Goal: Information Seeking & Learning: Learn about a topic

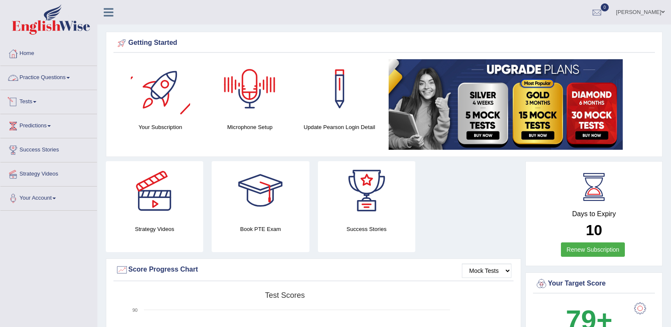
click at [67, 76] on link "Practice Questions" at bounding box center [48, 76] width 96 height 21
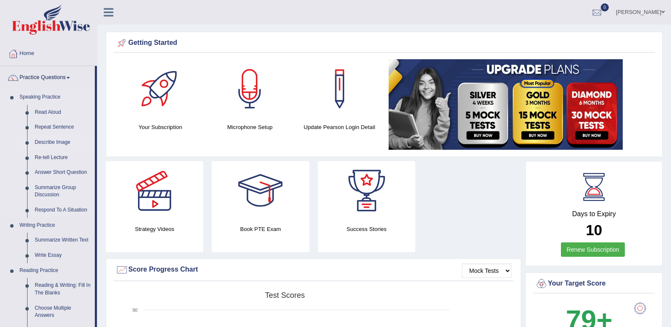
click at [44, 142] on link "Describe Image" at bounding box center [63, 142] width 64 height 15
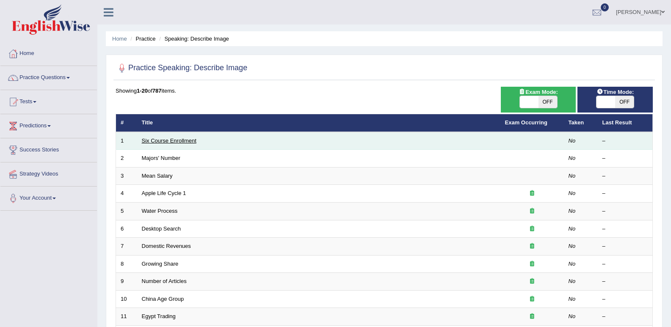
click at [179, 139] on link "Six Course Enrollment" at bounding box center [169, 141] width 55 height 6
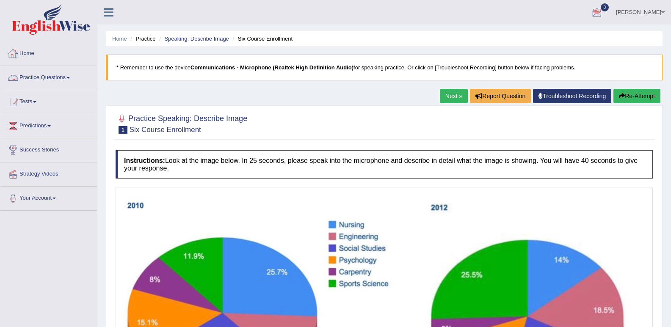
click at [69, 78] on span at bounding box center [67, 78] width 3 height 2
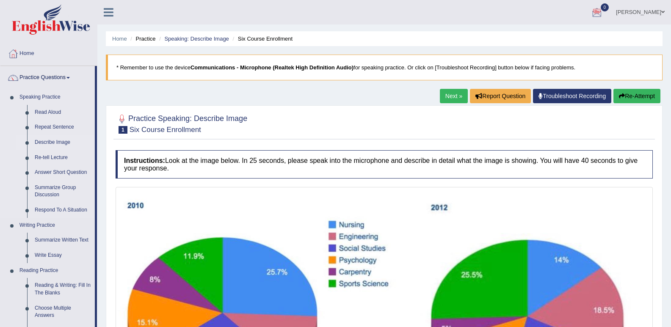
click at [53, 143] on link "Describe Image" at bounding box center [63, 142] width 64 height 15
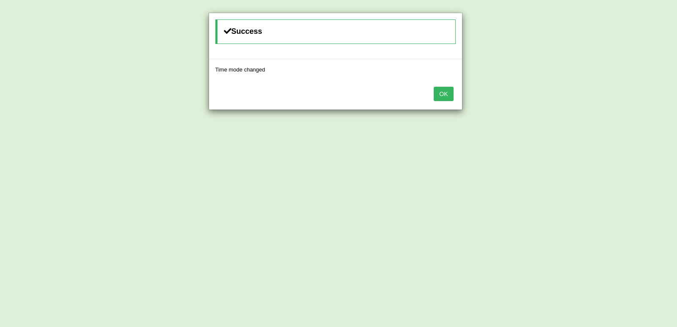
click at [444, 94] on button "OK" at bounding box center [443, 94] width 19 height 14
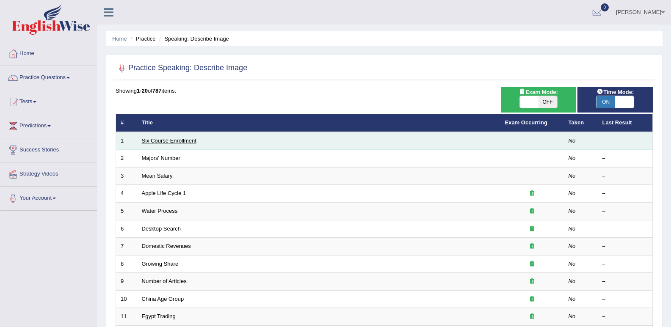
click at [159, 139] on link "Six Course Enrollment" at bounding box center [169, 141] width 55 height 6
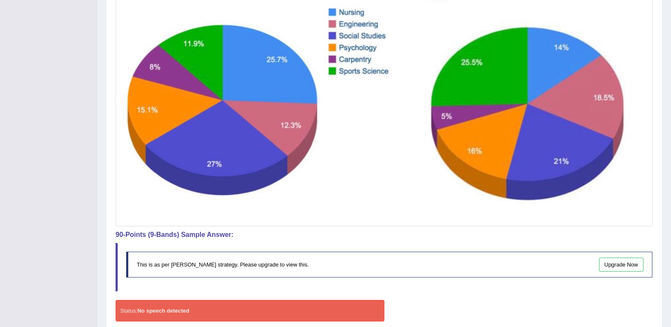
scroll to position [292, 0]
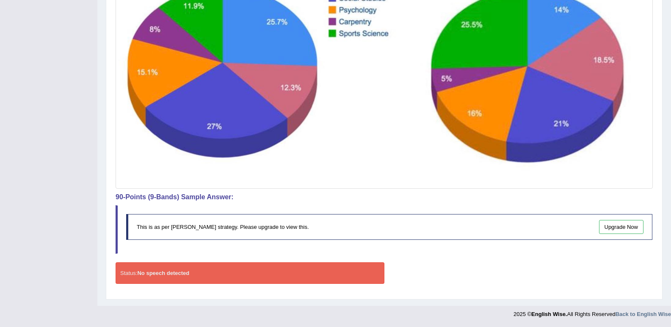
click at [195, 277] on div "Status: No speech detected" at bounding box center [250, 273] width 269 height 22
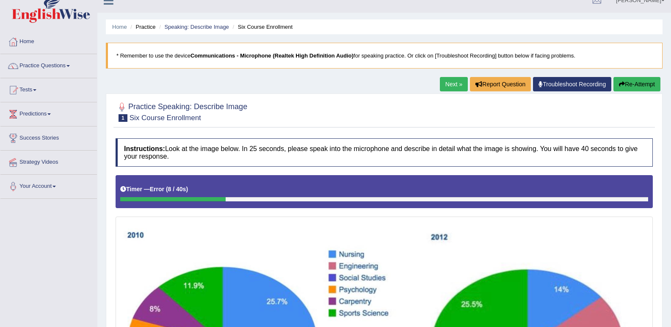
scroll to position [0, 0]
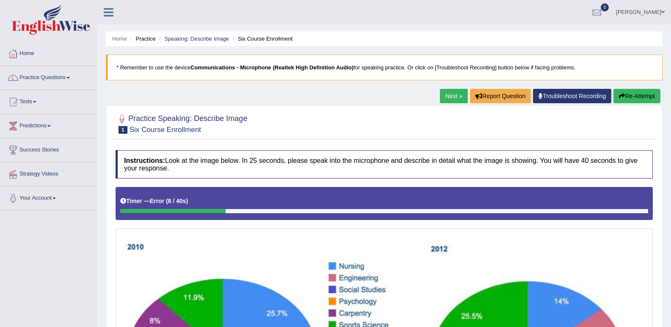
click at [650, 92] on button "Re-Attempt" at bounding box center [636, 96] width 47 height 14
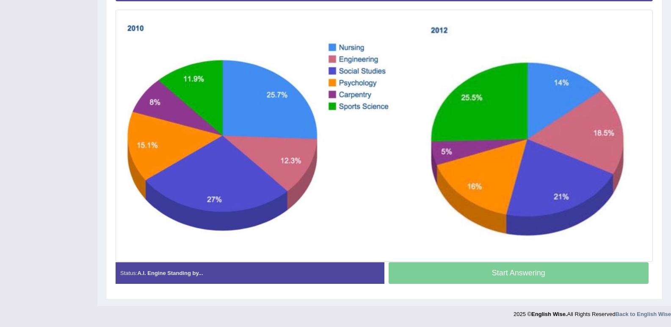
click at [519, 277] on div "Start Answering" at bounding box center [518, 274] width 269 height 24
drag, startPoint x: 519, startPoint y: 277, endPoint x: 501, endPoint y: 276, distance: 18.6
click at [518, 276] on div "Start Answering" at bounding box center [518, 274] width 269 height 24
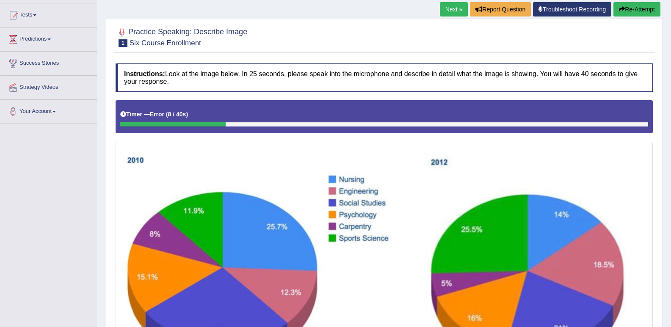
scroll to position [80, 0]
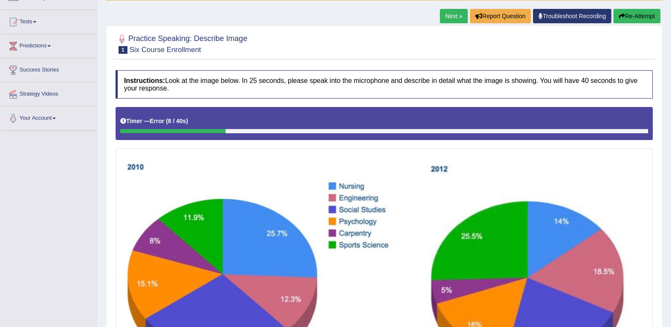
click at [638, 14] on button "Re-Attempt" at bounding box center [636, 16] width 47 height 14
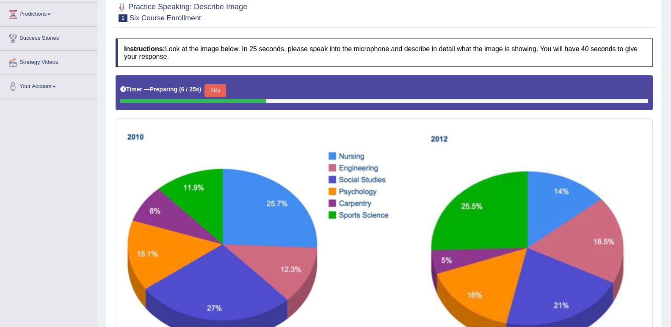
scroll to position [127, 0]
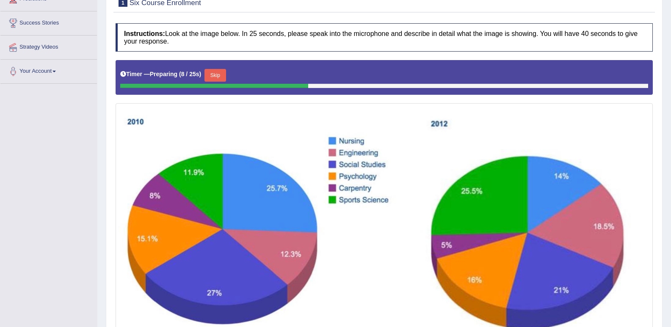
click at [220, 76] on button "Skip" at bounding box center [214, 75] width 21 height 13
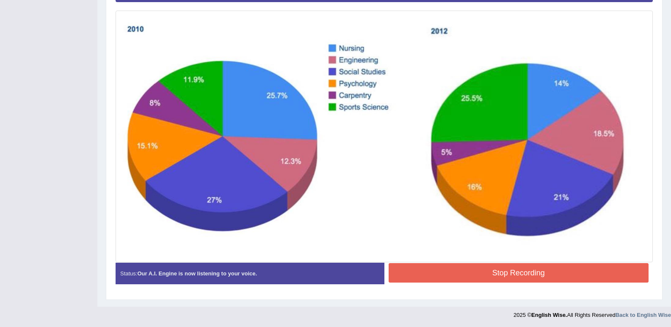
scroll to position [219, 0]
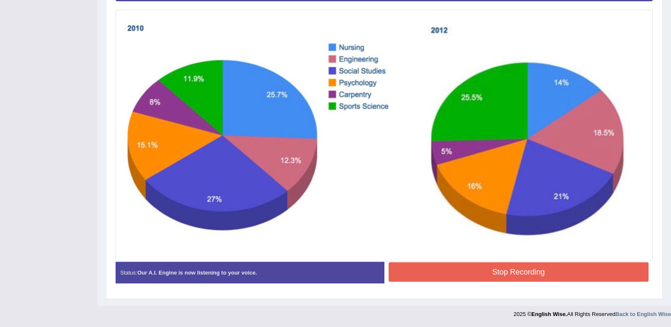
click at [464, 267] on button "Stop Recording" at bounding box center [518, 271] width 260 height 19
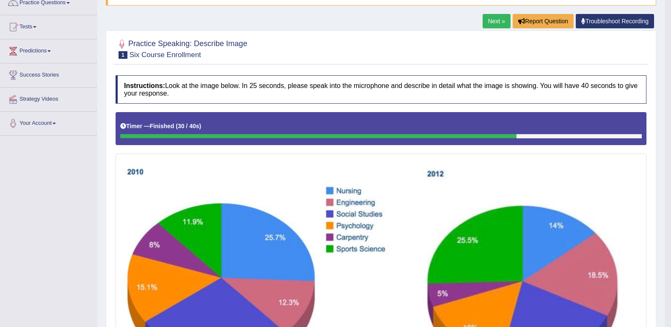
scroll to position [48, 0]
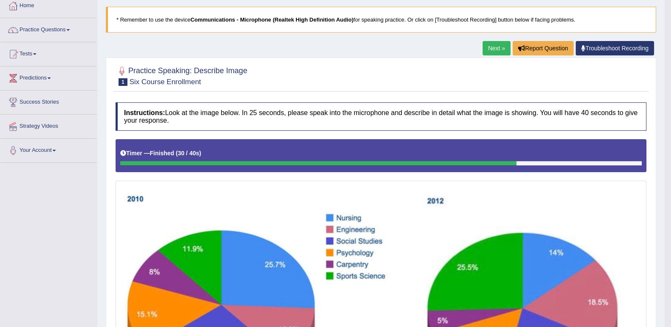
click at [501, 47] on link "Next »" at bounding box center [496, 48] width 28 height 14
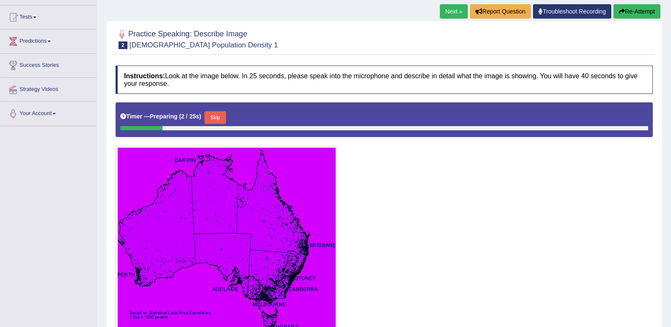
scroll to position [85, 0]
click at [452, 11] on link "Next »" at bounding box center [454, 11] width 28 height 14
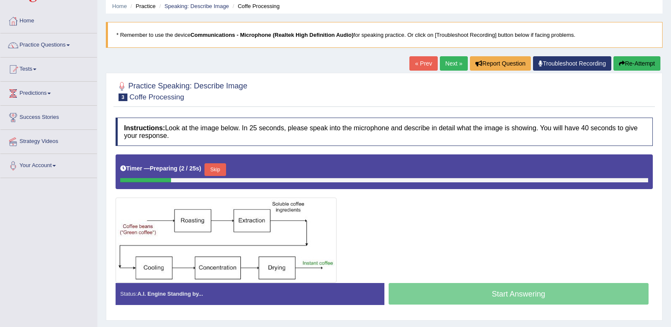
click at [452, 63] on link "Next »" at bounding box center [454, 63] width 28 height 14
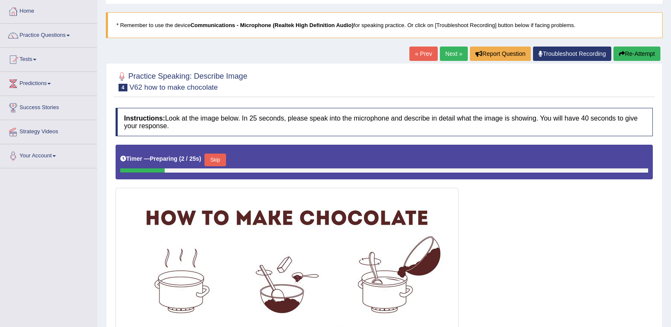
click at [449, 54] on link "Next »" at bounding box center [454, 54] width 28 height 14
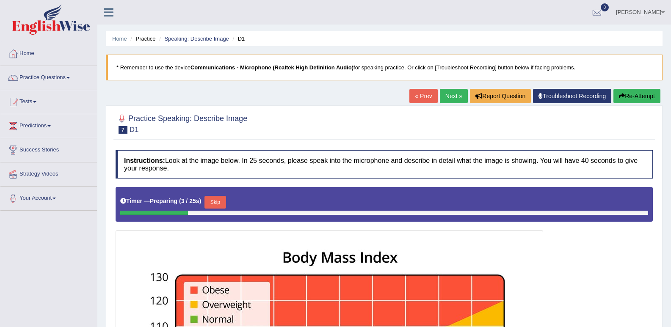
click at [448, 95] on link "Next »" at bounding box center [454, 96] width 28 height 14
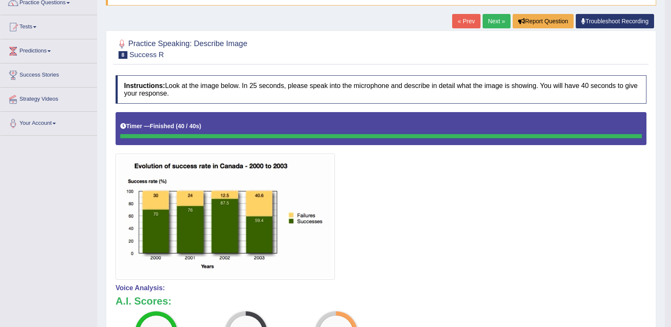
scroll to position [33, 0]
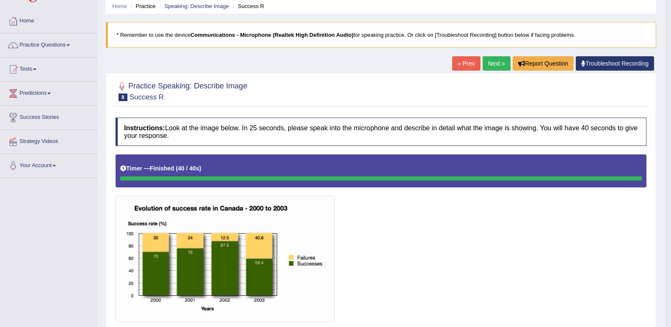
click at [493, 65] on link "Next »" at bounding box center [496, 63] width 28 height 14
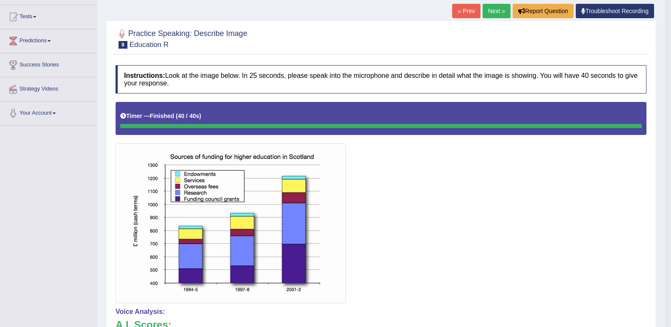
scroll to position [85, 0]
click at [492, 11] on link "Next »" at bounding box center [496, 11] width 28 height 14
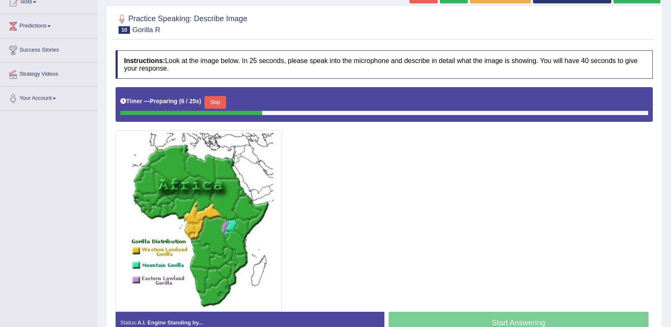
scroll to position [85, 0]
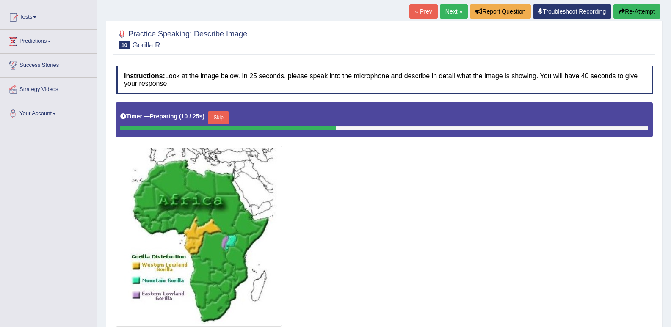
click at [416, 6] on link "« Prev" at bounding box center [423, 11] width 28 height 14
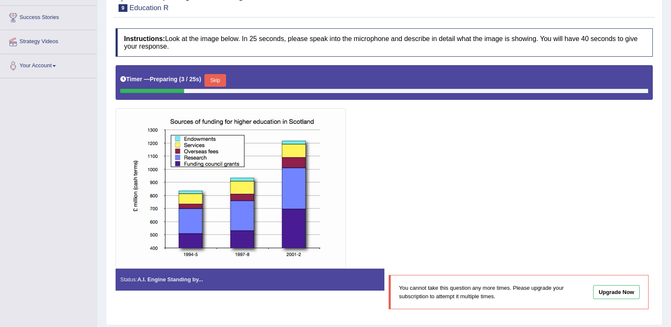
scroll to position [31, 0]
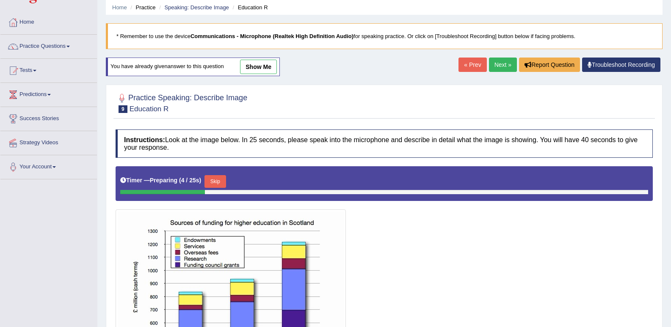
click at [256, 66] on link "show me" at bounding box center [258, 67] width 37 height 14
click at [262, 69] on div "Home Practice Speaking: Describe Image Education R * Remember to use the device…" at bounding box center [383, 201] width 573 height 464
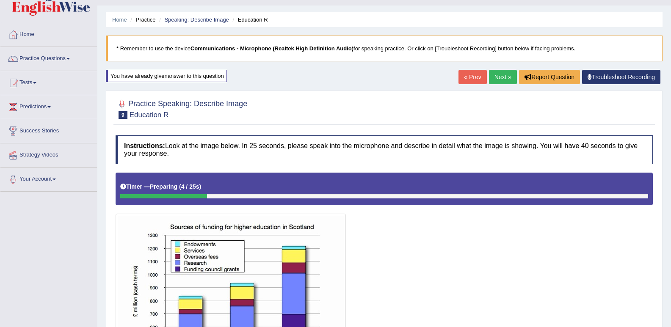
scroll to position [15, 0]
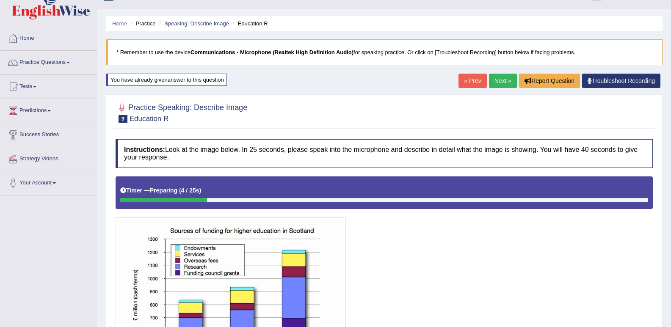
click at [498, 80] on link "Next »" at bounding box center [503, 81] width 28 height 14
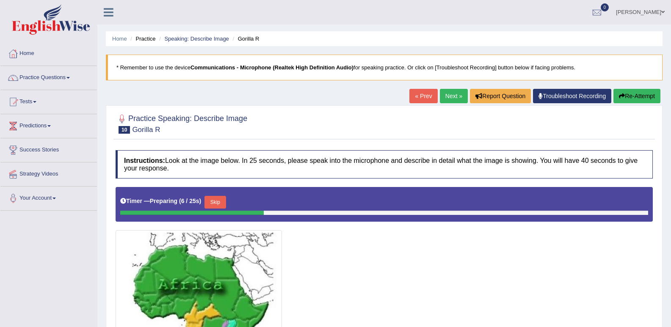
drag, startPoint x: 456, startPoint y: 56, endPoint x: 454, endPoint y: 0, distance: 55.9
click at [455, 56] on blockquote "* Remember to use the device Communications - Microphone (Realtek High Definiti…" at bounding box center [384, 68] width 556 height 26
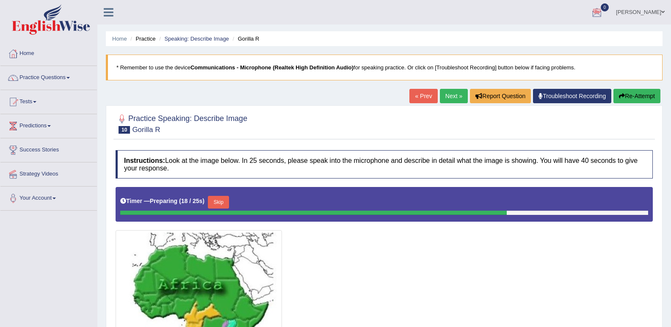
click at [457, 93] on link "Next »" at bounding box center [454, 96] width 28 height 14
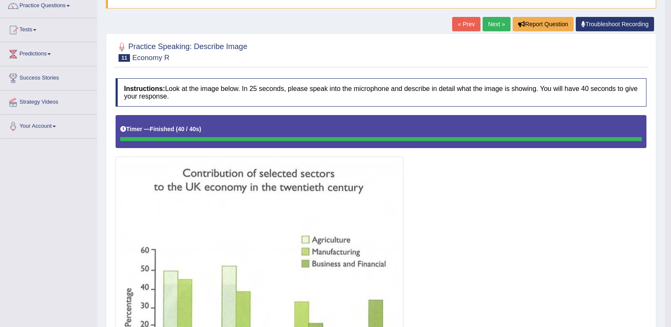
scroll to position [30, 0]
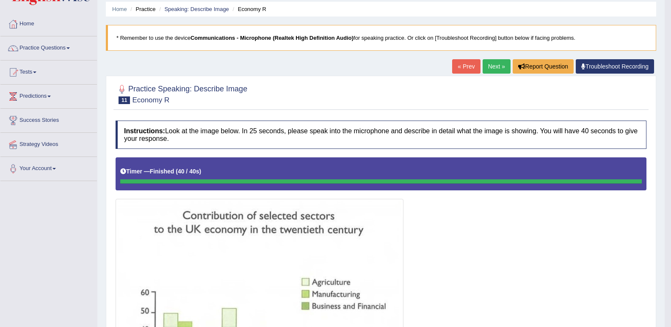
click at [465, 65] on link "« Prev" at bounding box center [466, 66] width 28 height 14
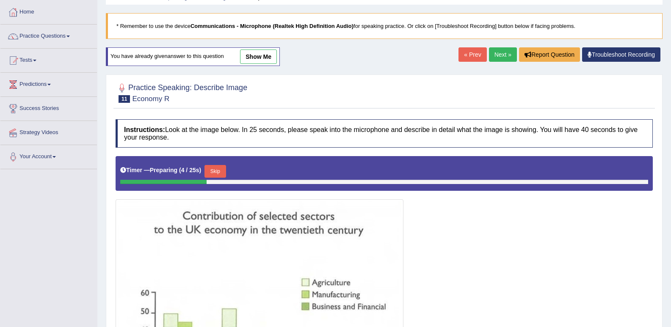
scroll to position [30, 0]
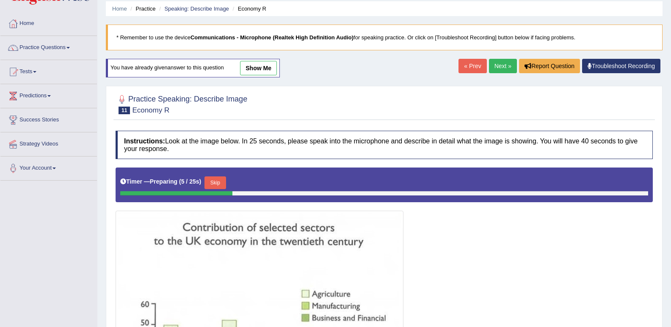
click at [496, 69] on link "Next »" at bounding box center [503, 66] width 28 height 14
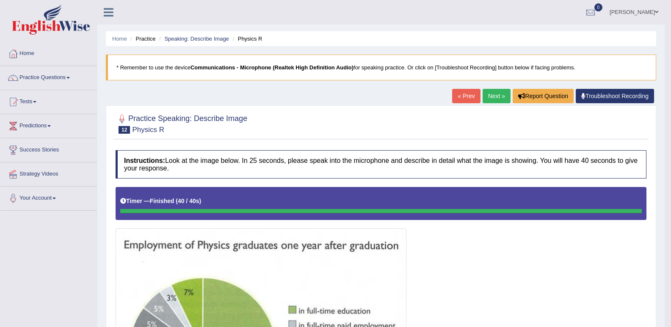
click at [494, 99] on link "Next »" at bounding box center [496, 96] width 28 height 14
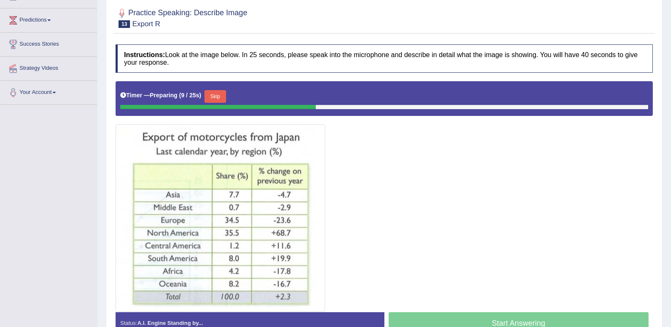
scroll to position [72, 0]
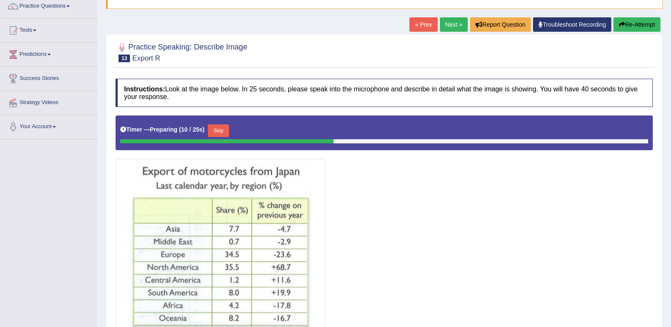
click at [455, 24] on link "Next »" at bounding box center [454, 24] width 28 height 14
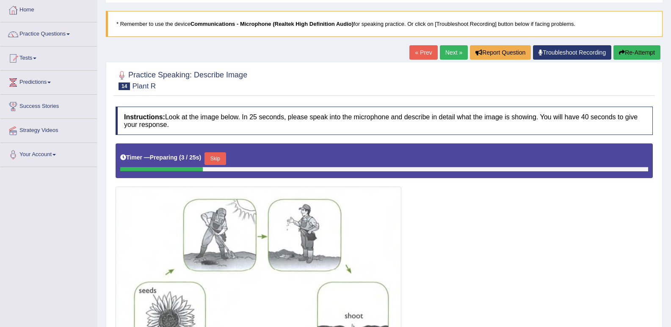
scroll to position [42, 0]
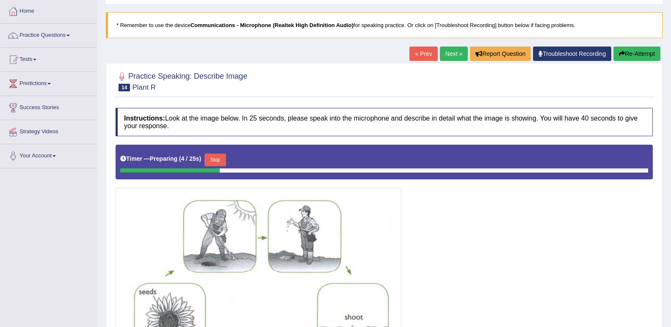
click at [451, 56] on link "Next »" at bounding box center [454, 54] width 28 height 14
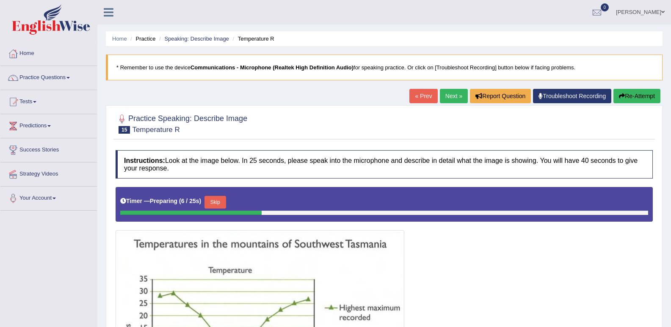
click at [447, 93] on link "Next »" at bounding box center [454, 96] width 28 height 14
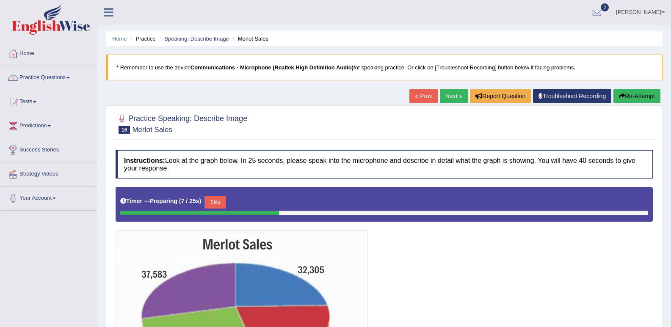
click at [68, 78] on link "Practice Questions" at bounding box center [48, 76] width 96 height 21
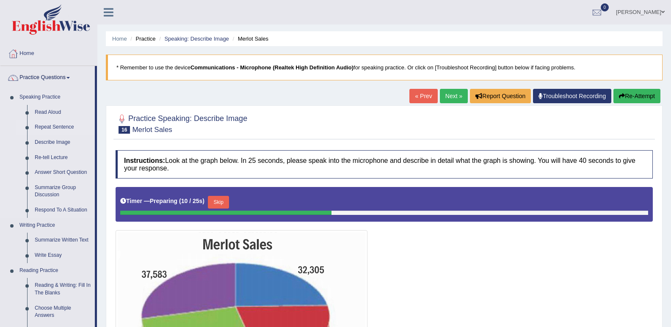
click at [54, 125] on link "Repeat Sentence" at bounding box center [63, 127] width 64 height 15
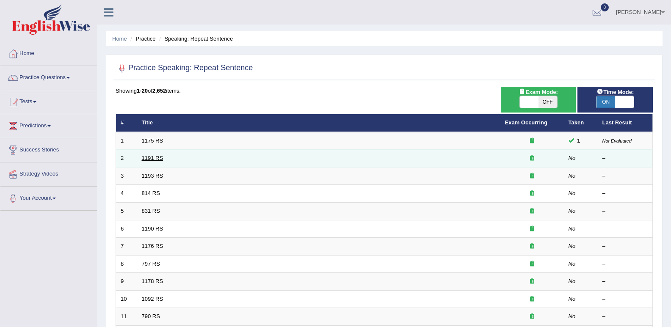
click at [149, 157] on link "1191 RS" at bounding box center [153, 158] width 22 height 6
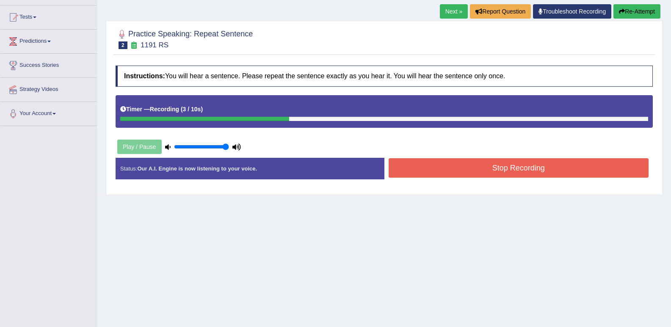
click at [128, 145] on div "Play / Pause" at bounding box center [179, 146] width 127 height 21
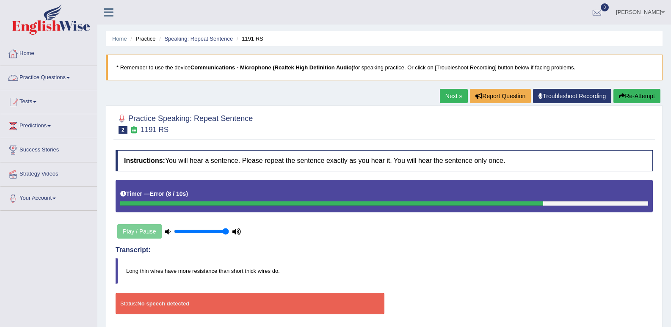
click at [45, 77] on link "Practice Questions" at bounding box center [48, 76] width 96 height 21
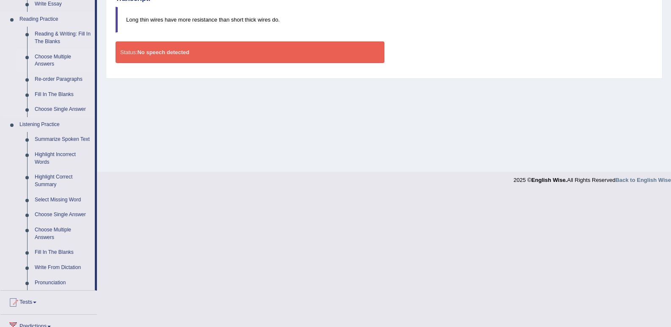
scroll to position [209, 0]
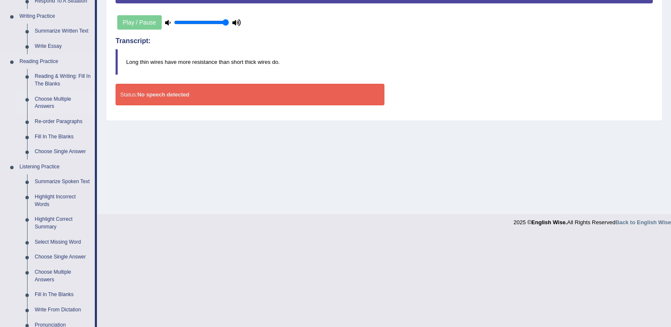
click at [49, 101] on link "Choose Multiple Answers" at bounding box center [63, 103] width 64 height 22
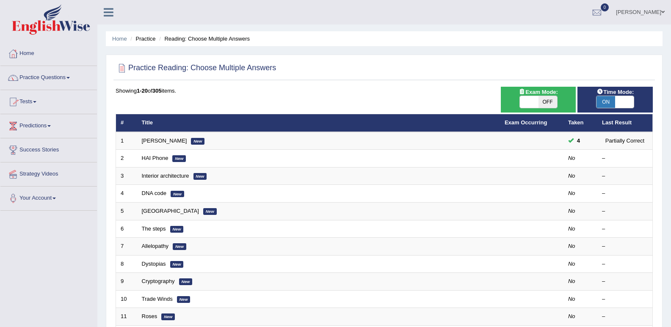
click at [35, 102] on link "Tests" at bounding box center [48, 100] width 96 height 21
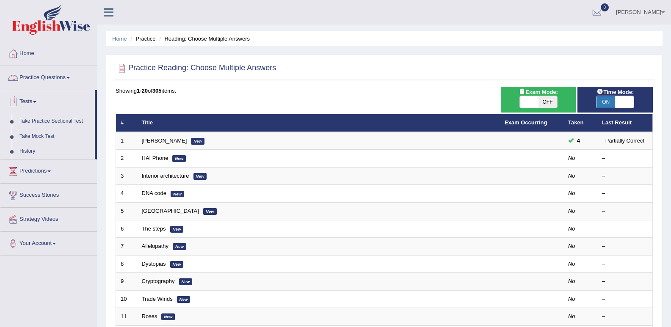
click at [70, 77] on span at bounding box center [67, 78] width 3 height 2
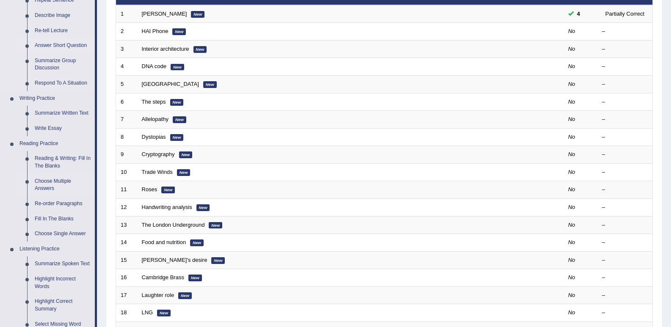
scroll to position [169, 0]
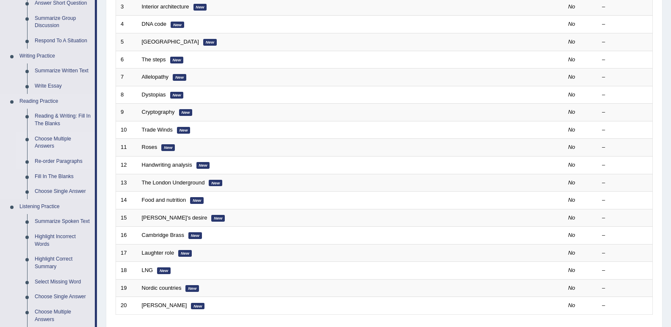
click at [57, 160] on link "Re-order Paragraphs" at bounding box center [63, 161] width 64 height 15
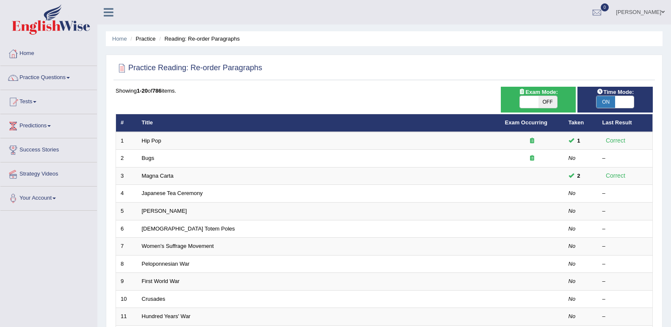
click at [147, 141] on link "Hip Pop" at bounding box center [151, 141] width 19 height 6
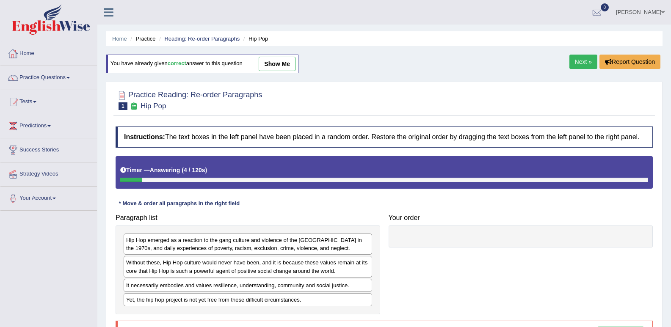
click at [145, 39] on li "Practice" at bounding box center [141, 39] width 27 height 8
click at [205, 40] on link "Reading: Re-order Paragraphs" at bounding box center [201, 39] width 75 height 6
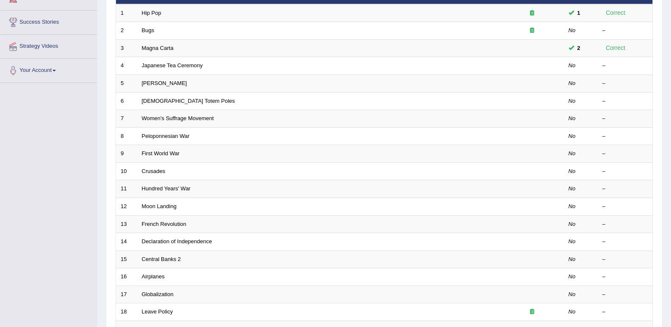
scroll to position [212, 0]
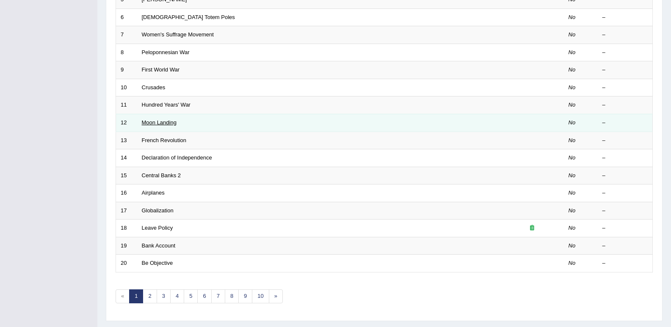
click at [154, 122] on link "Moon Landing" at bounding box center [159, 122] width 35 height 6
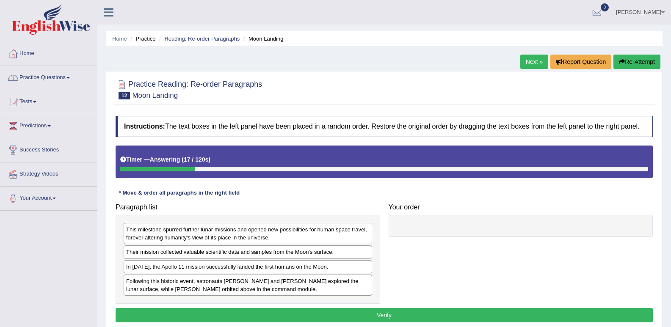
click at [70, 77] on span at bounding box center [67, 78] width 3 height 2
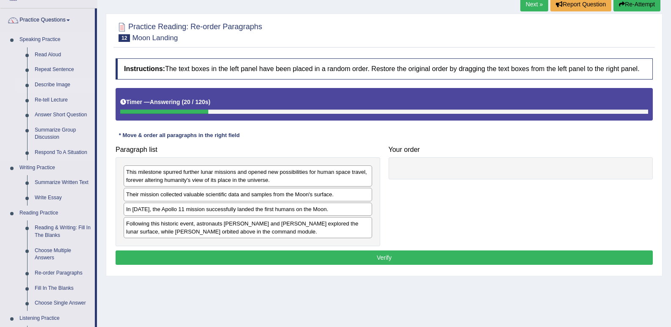
scroll to position [42, 0]
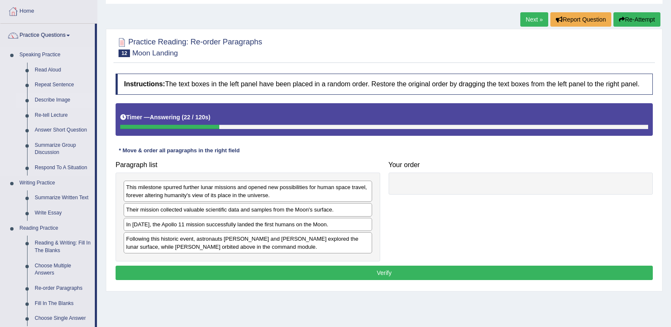
click at [52, 100] on link "Describe Image" at bounding box center [63, 100] width 64 height 15
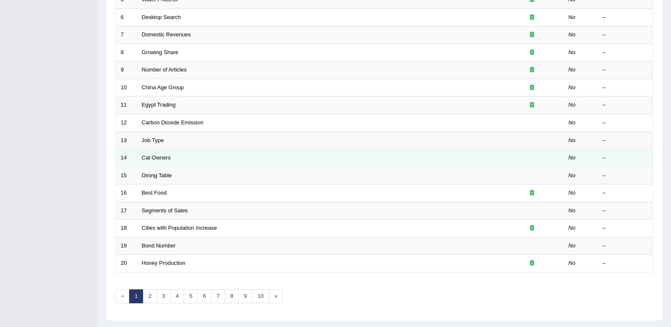
scroll to position [233, 0]
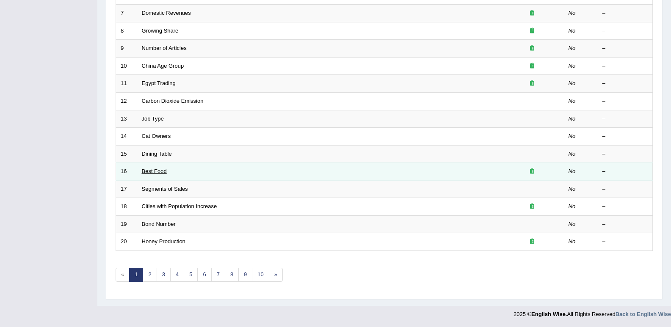
click at [157, 171] on link "Best Food" at bounding box center [154, 171] width 25 height 6
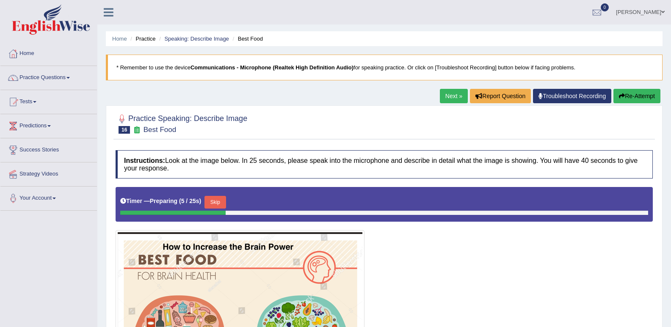
click at [445, 94] on link "Next »" at bounding box center [454, 96] width 28 height 14
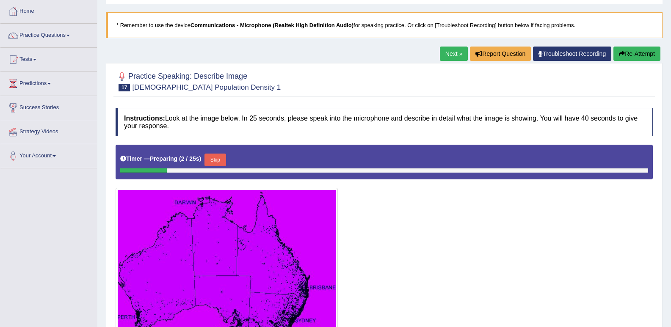
click at [454, 53] on link "Next »" at bounding box center [454, 54] width 28 height 14
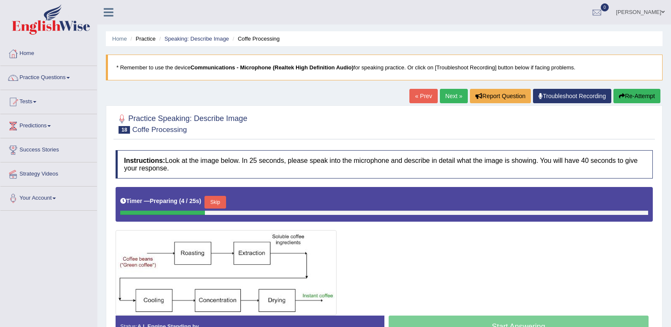
click at [455, 98] on link "Next »" at bounding box center [454, 96] width 28 height 14
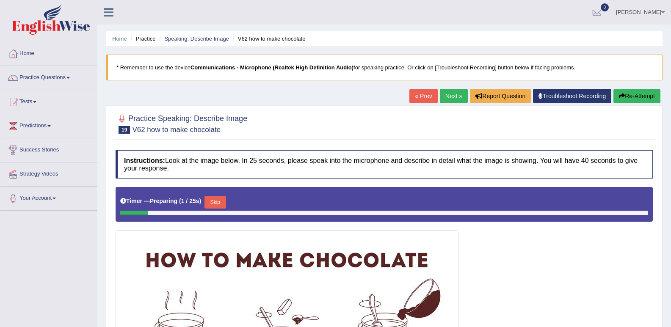
click at [455, 96] on link "Next »" at bounding box center [454, 96] width 28 height 14
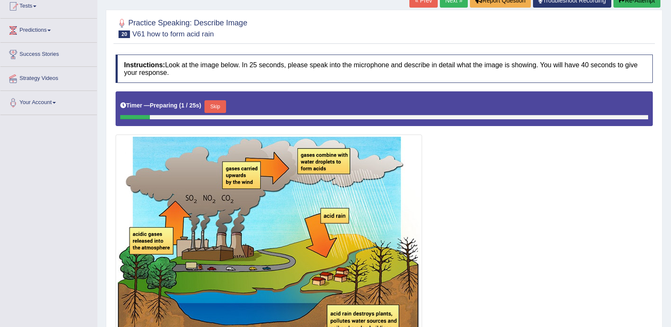
click at [447, 0] on link "Next »" at bounding box center [454, 0] width 28 height 14
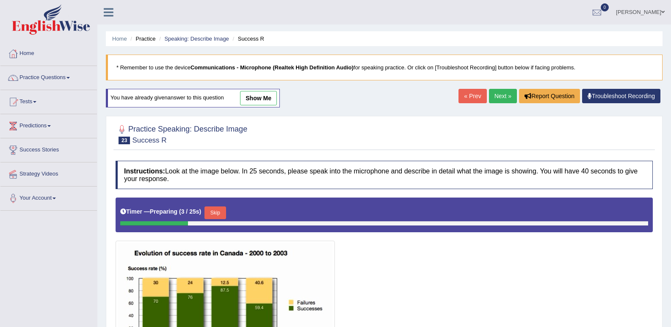
click at [495, 96] on link "Next »" at bounding box center [503, 96] width 28 height 14
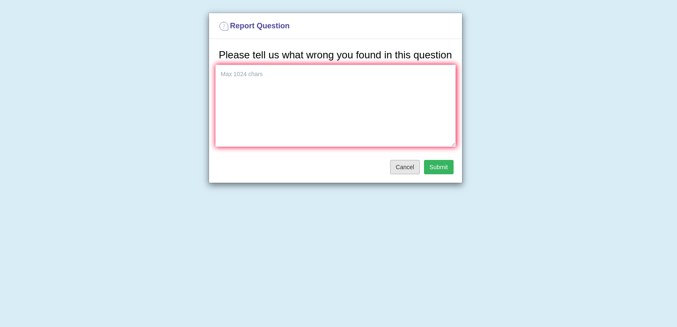
drag, startPoint x: 406, startPoint y: 168, endPoint x: 410, endPoint y: 151, distance: 16.5
click at [407, 166] on button "Cancel" at bounding box center [405, 167] width 30 height 14
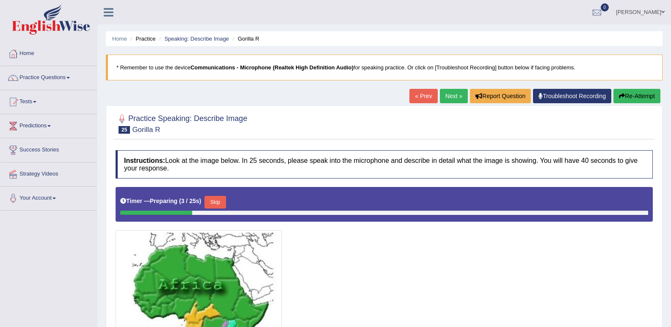
click at [453, 99] on link "Next »" at bounding box center [454, 96] width 28 height 14
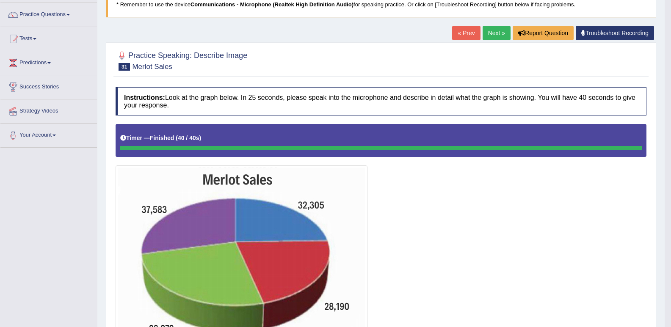
scroll to position [41, 0]
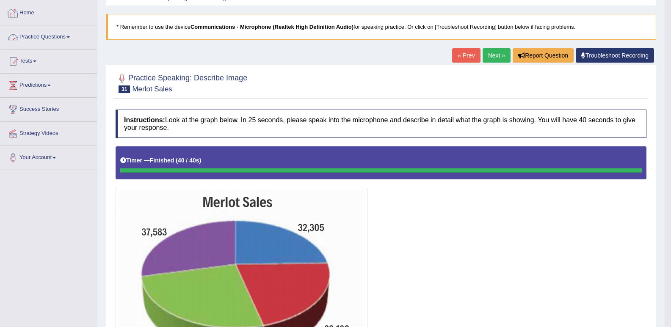
click at [25, 13] on link "Home" at bounding box center [48, 11] width 96 height 21
